Goal: Task Accomplishment & Management: Manage account settings

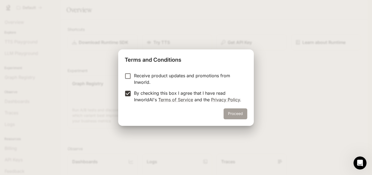
click at [234, 115] on button "Proceed" at bounding box center [236, 113] width 24 height 11
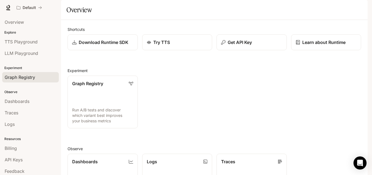
scroll to position [14, 0]
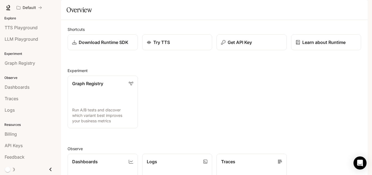
click at [359, 8] on img "button" at bounding box center [361, 8] width 8 height 8
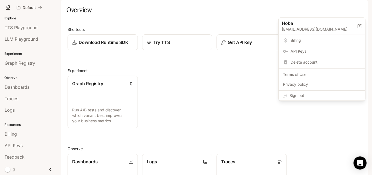
click at [303, 95] on span "Sign out" at bounding box center [325, 95] width 71 height 5
